Goal: Find specific page/section: Find specific page/section

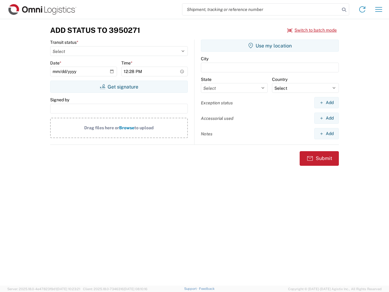
click at [261, 9] on input "search" at bounding box center [260, 10] width 157 height 12
click at [344, 10] on icon at bounding box center [344, 9] width 9 height 9
click at [362, 9] on icon at bounding box center [362, 10] width 10 height 10
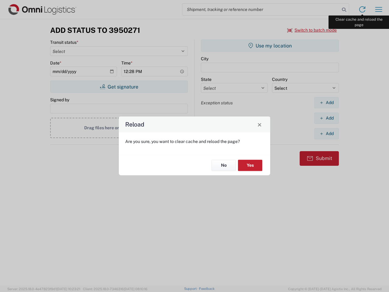
click at [378, 9] on div "Reload Are you sure, you want to clear cache and reload the page? No Yes" at bounding box center [194, 146] width 389 height 292
click at [312, 30] on div "Reload Are you sure, you want to clear cache and reload the page? No Yes" at bounding box center [194, 146] width 389 height 292
click at [119, 87] on div "Reload Are you sure, you want to clear cache and reload the page? No Yes" at bounding box center [194, 146] width 389 height 292
click at [270, 46] on div "Reload Are you sure, you want to clear cache and reload the page? No Yes" at bounding box center [194, 146] width 389 height 292
click at [326, 102] on div "Reload Are you sure, you want to clear cache and reload the page? No Yes" at bounding box center [194, 146] width 389 height 292
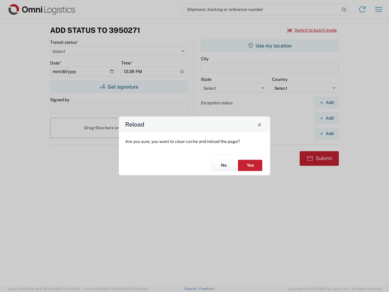
click at [326, 118] on div "Reload Are you sure, you want to clear cache and reload the page? No Yes" at bounding box center [194, 146] width 389 height 292
click at [326, 133] on div "Reload Are you sure, you want to clear cache and reload the page? No Yes" at bounding box center [194, 146] width 389 height 292
